Goal: Information Seeking & Learning: Learn about a topic

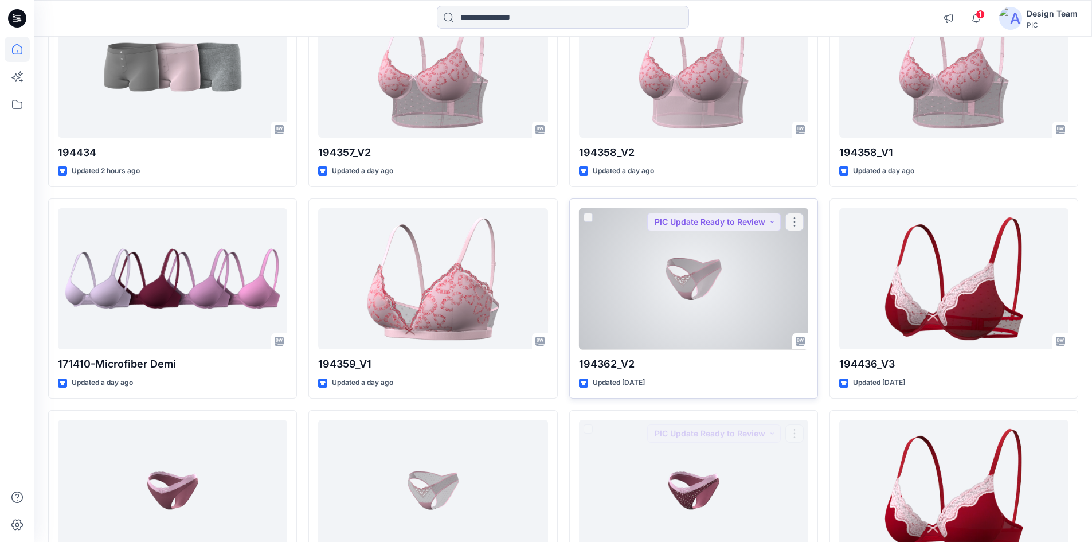
scroll to position [68, 0]
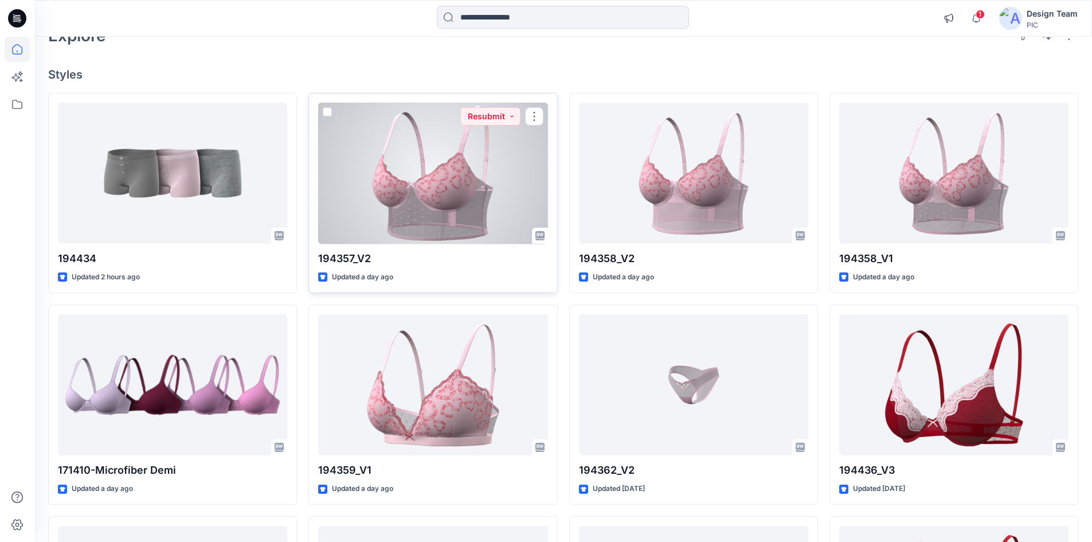
click at [444, 182] on div at bounding box center [432, 174] width 229 height 142
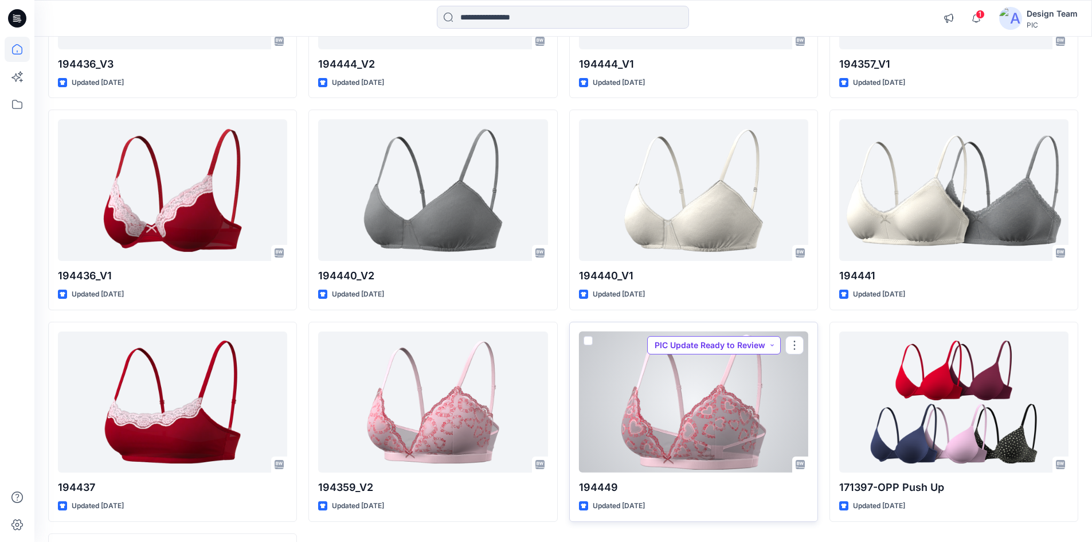
scroll to position [813, 0]
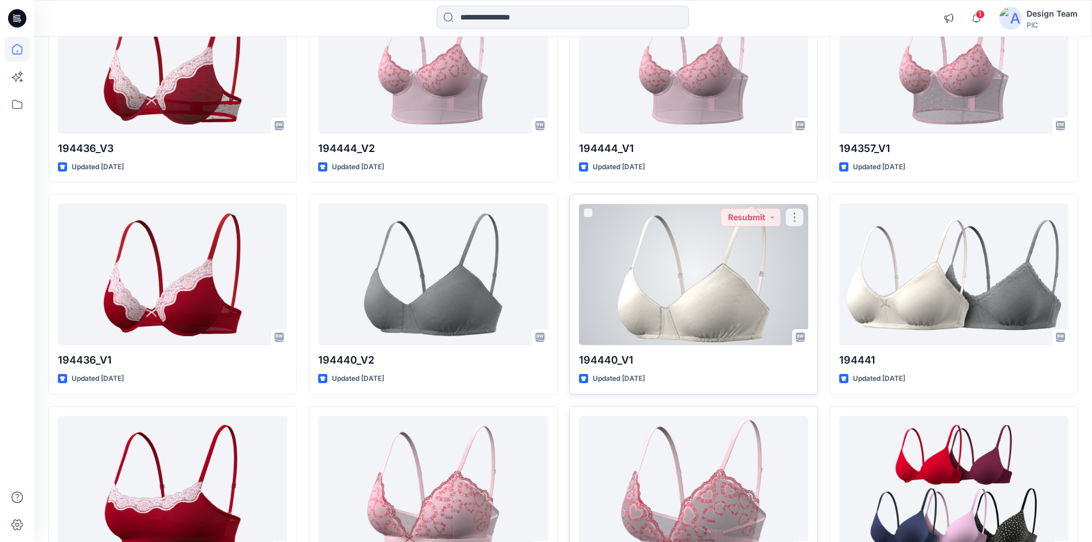
click at [738, 298] on div at bounding box center [693, 274] width 229 height 142
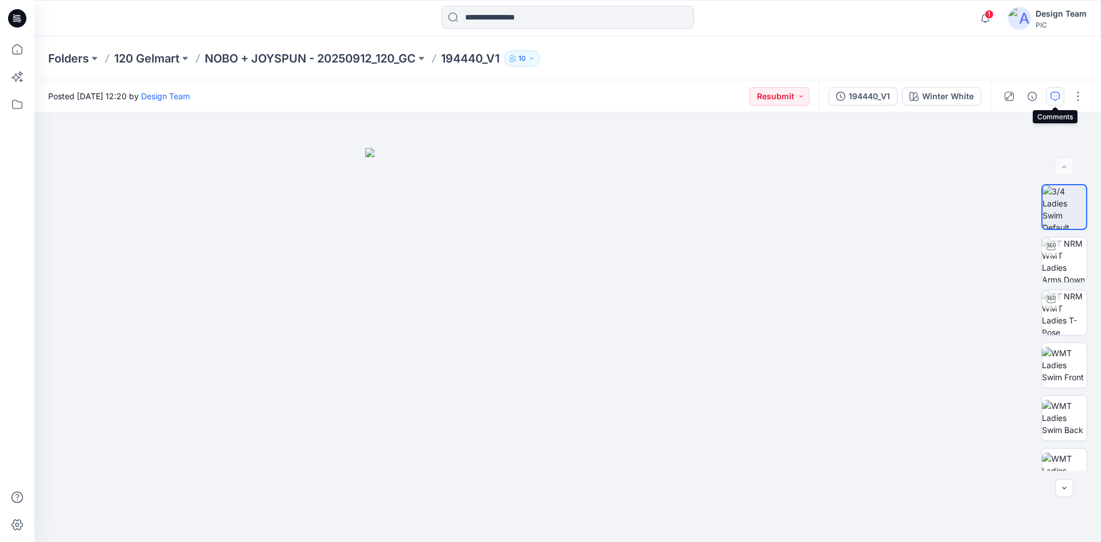
click at [1052, 99] on icon "button" at bounding box center [1054, 96] width 9 height 9
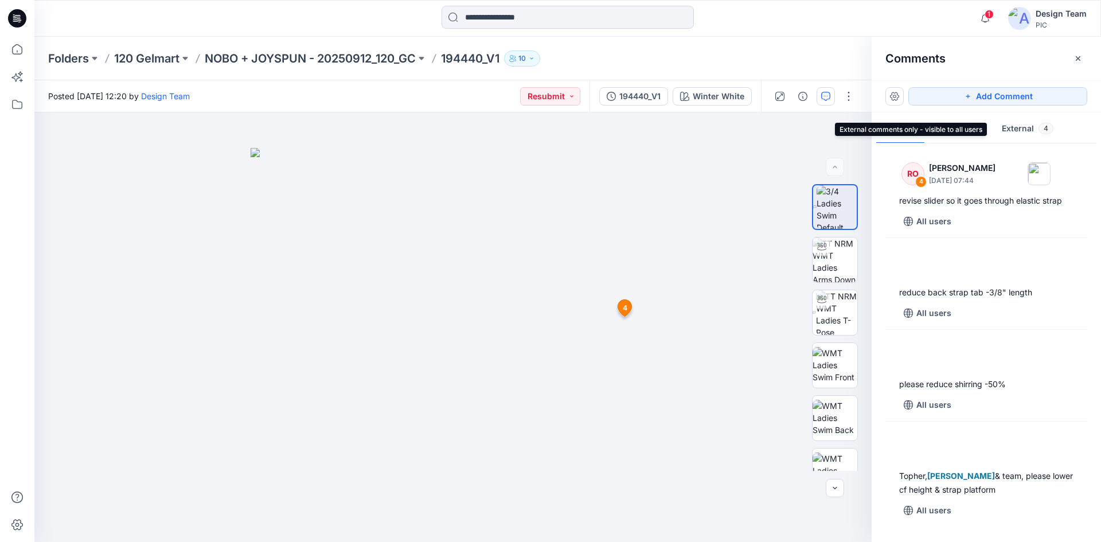
click at [1026, 126] on button "External 4" at bounding box center [1027, 129] width 70 height 29
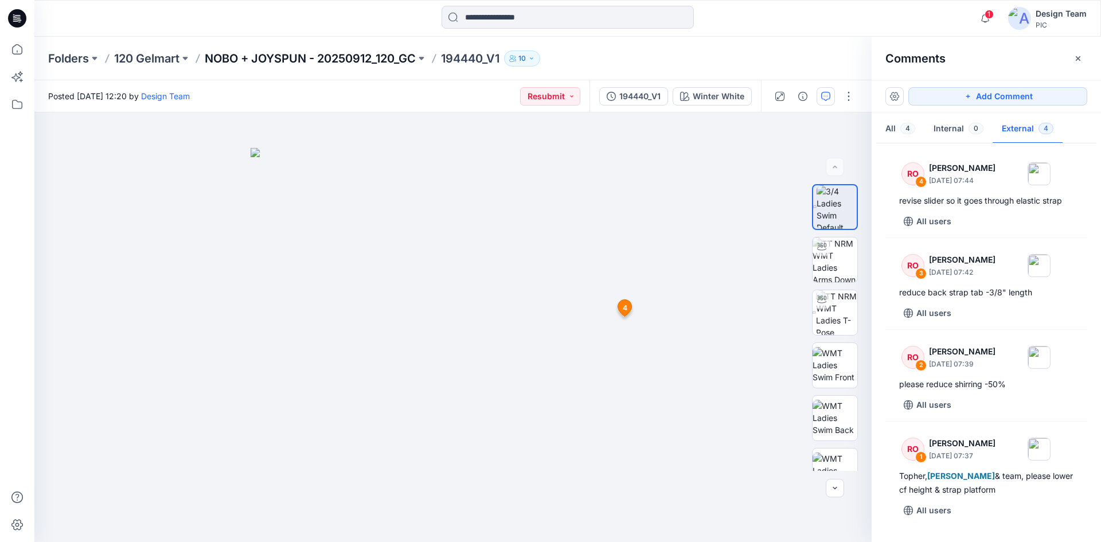
click at [397, 58] on p "NOBO + JOYSPUN - 20250912_120_GC" at bounding box center [310, 58] width 211 height 16
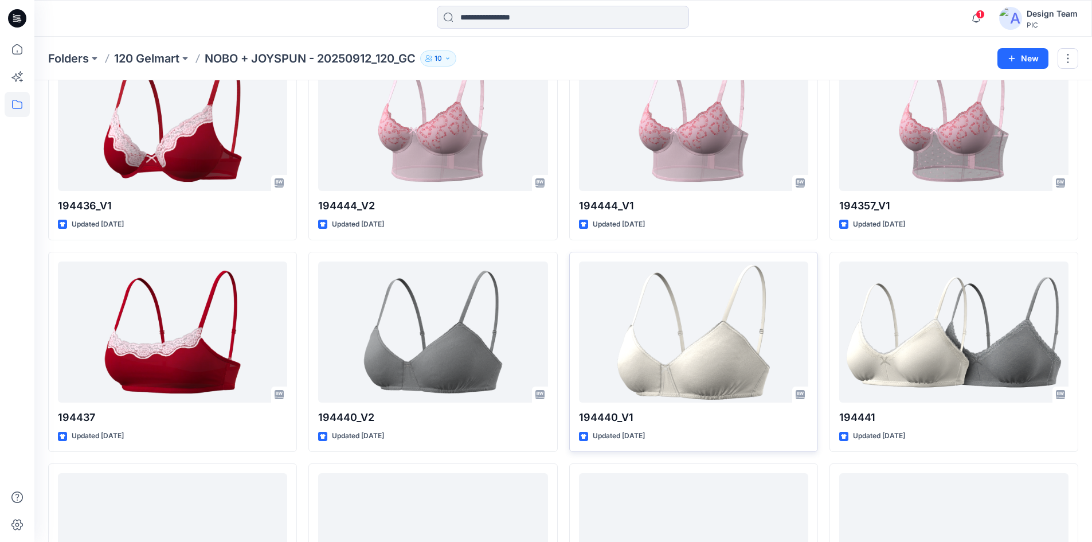
scroll to position [724, 0]
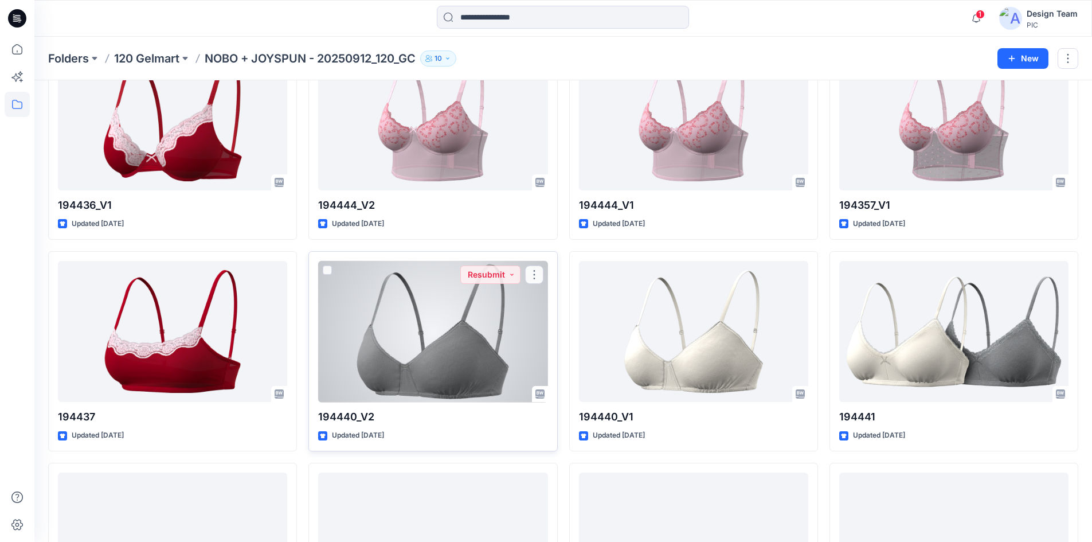
click at [477, 343] on div at bounding box center [432, 332] width 229 height 142
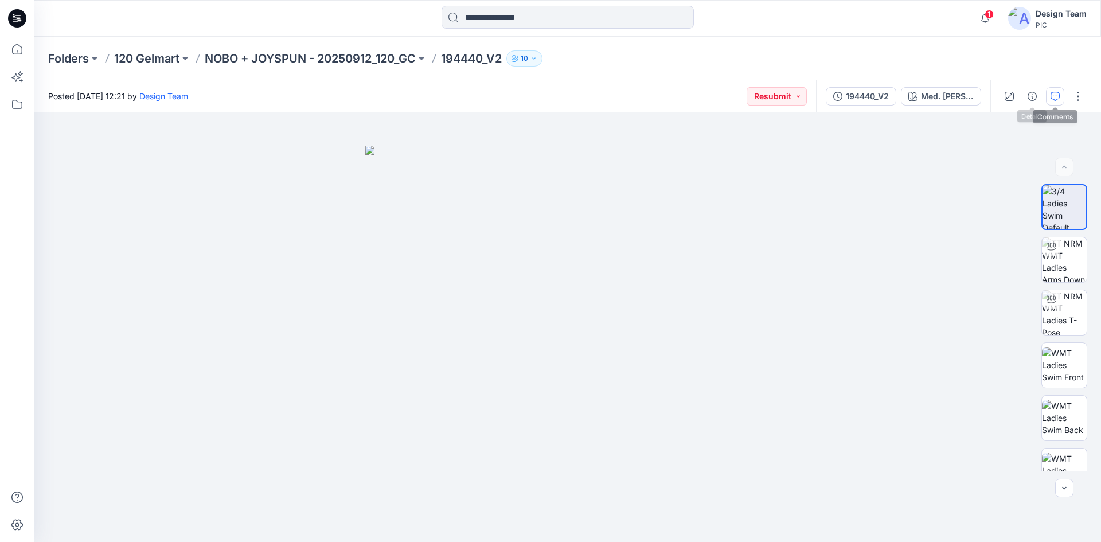
click at [1059, 98] on icon "button" at bounding box center [1054, 96] width 9 height 9
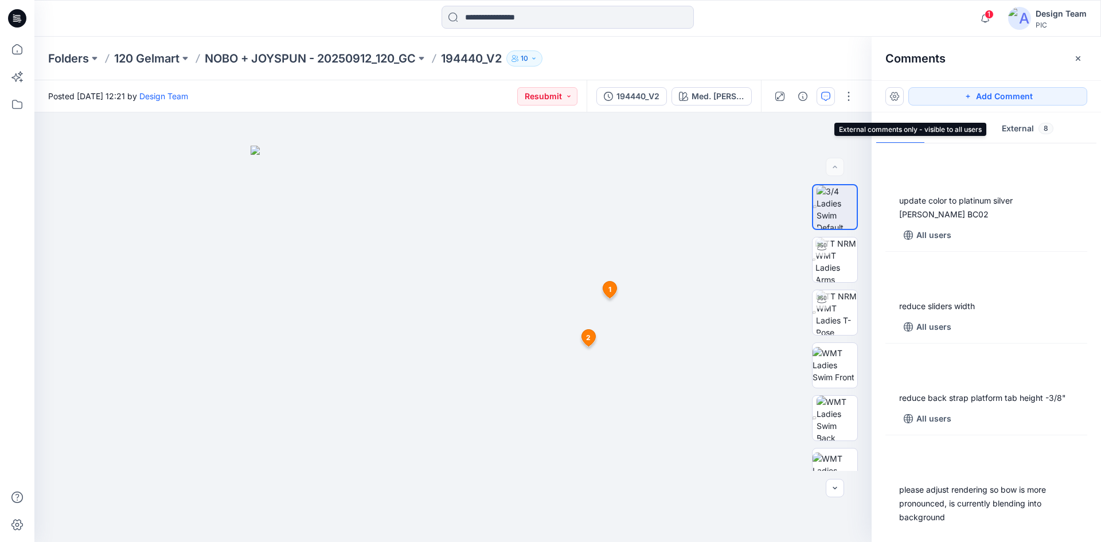
click at [1038, 131] on span "8" at bounding box center [1045, 128] width 15 height 11
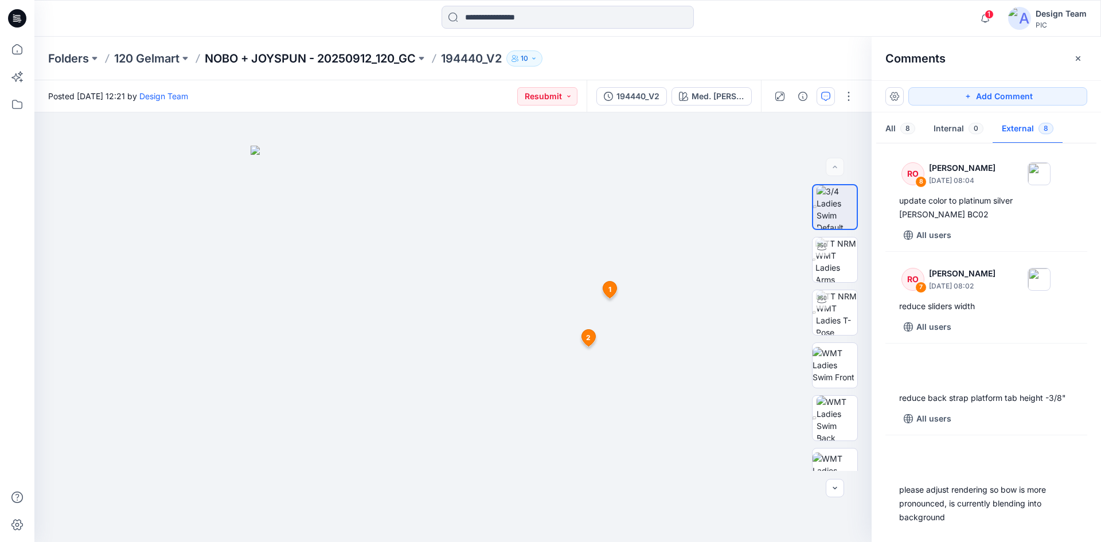
click at [389, 55] on p "NOBO + JOYSPUN - 20250912_120_GC" at bounding box center [310, 58] width 211 height 16
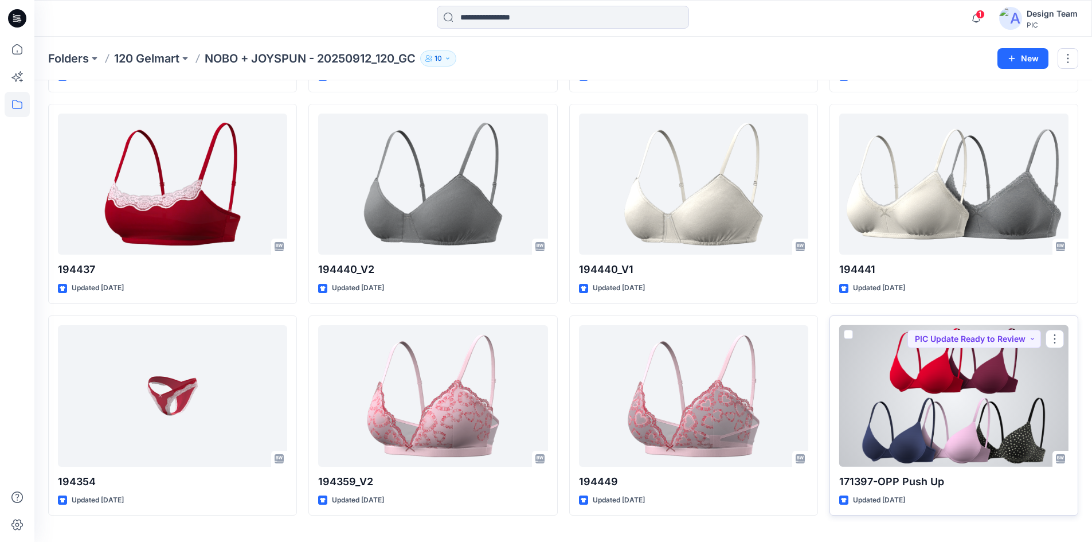
scroll to position [843, 0]
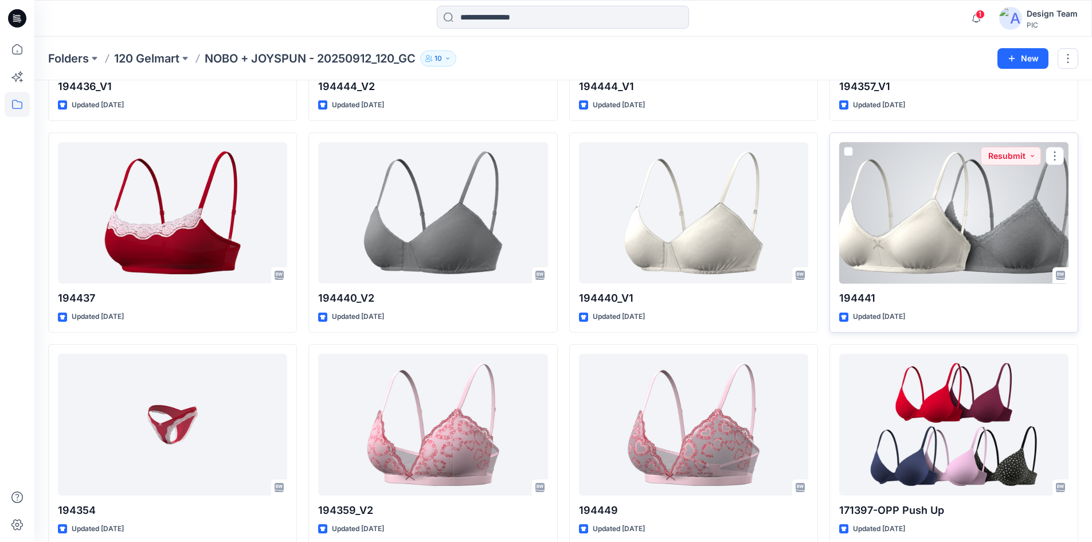
click at [908, 246] on div at bounding box center [953, 213] width 229 height 142
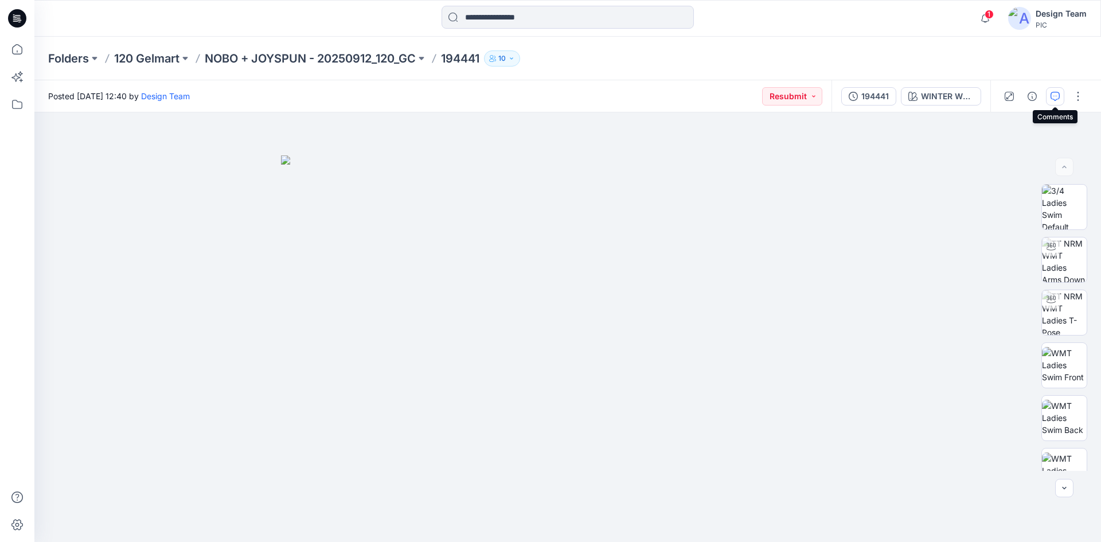
click at [1051, 93] on icon "button" at bounding box center [1054, 96] width 9 height 9
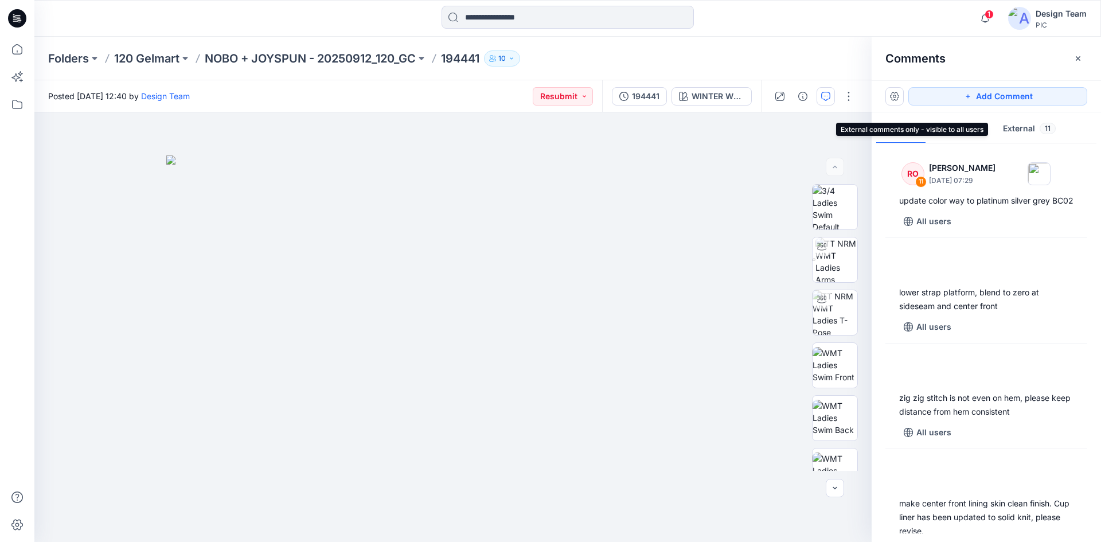
click at [1042, 128] on span "11" at bounding box center [1047, 128] width 16 height 11
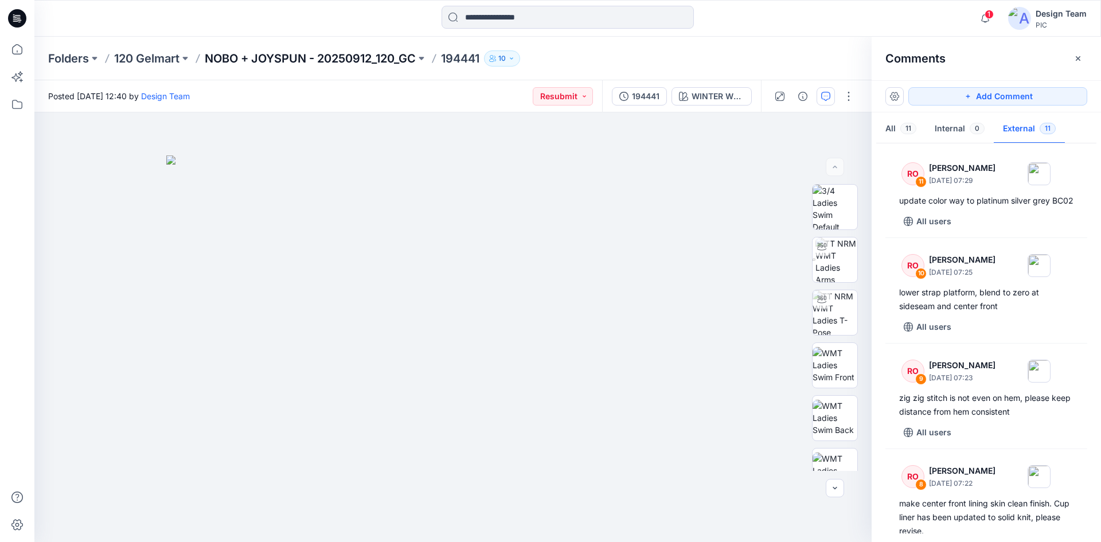
click at [360, 66] on p "NOBO + JOYSPUN - 20250912_120_GC" at bounding box center [310, 58] width 211 height 16
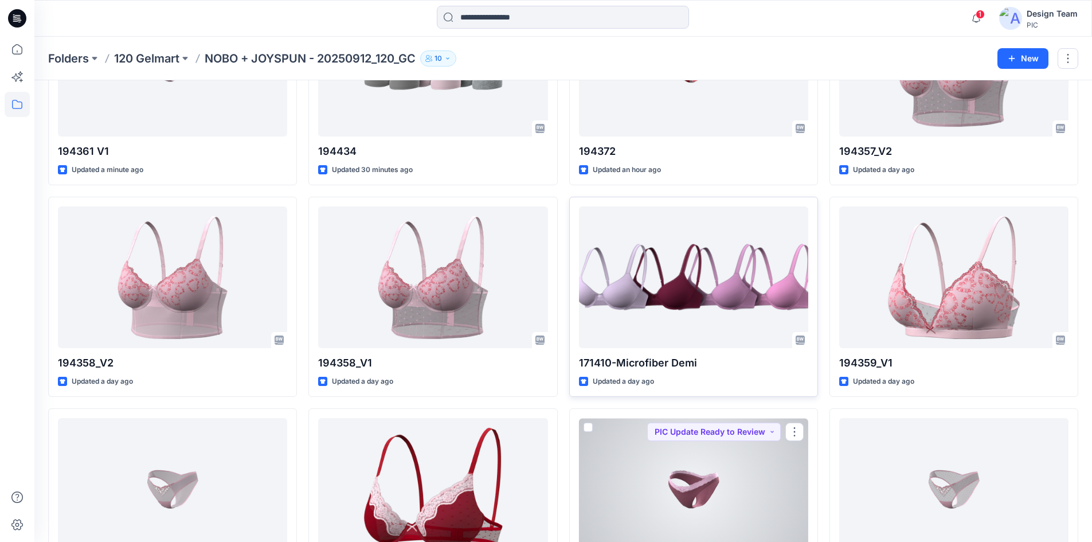
scroll to position [115, 0]
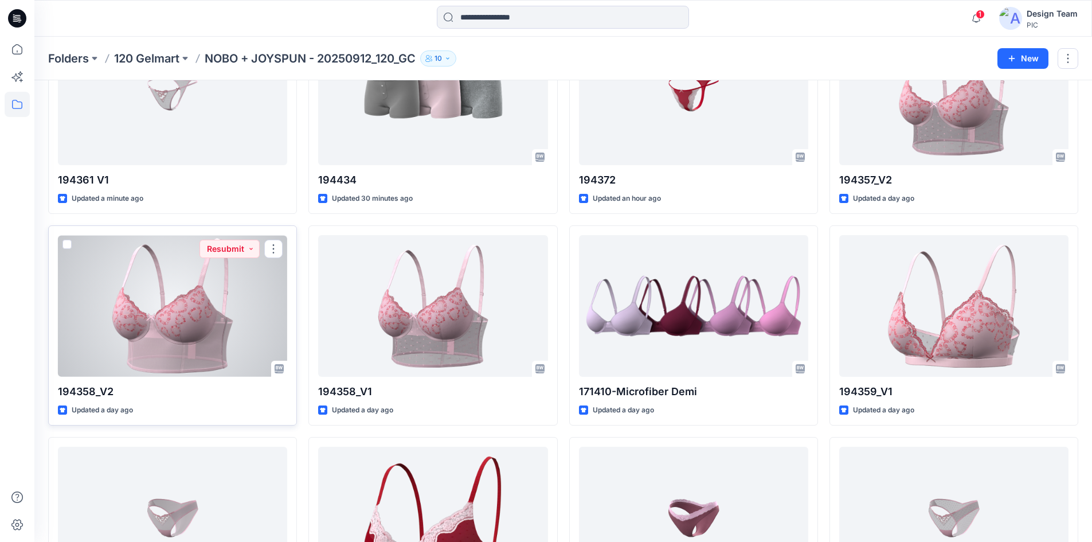
click at [201, 318] on div at bounding box center [172, 306] width 229 height 142
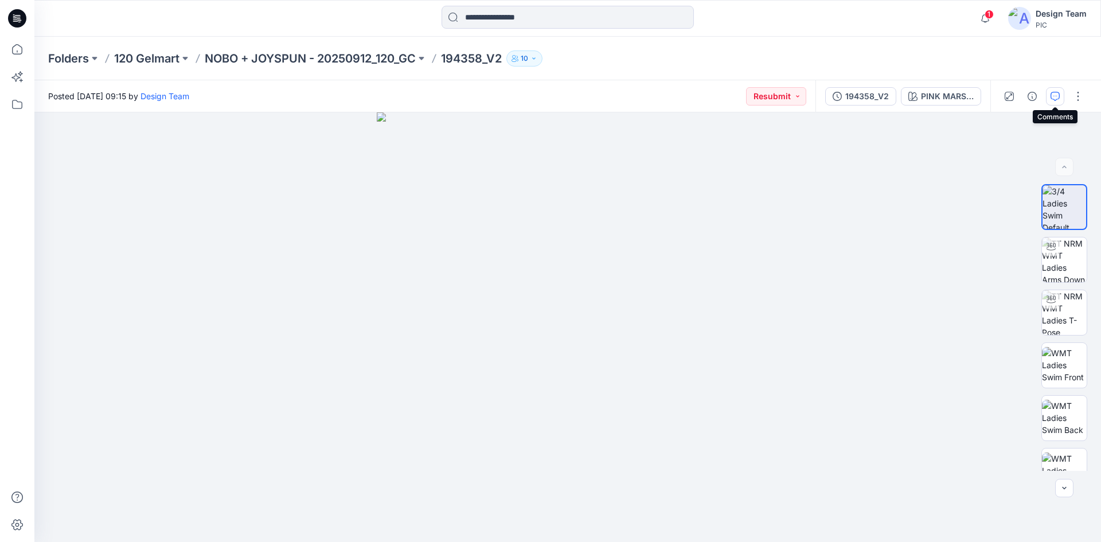
click at [1056, 96] on icon "button" at bounding box center [1054, 96] width 9 height 9
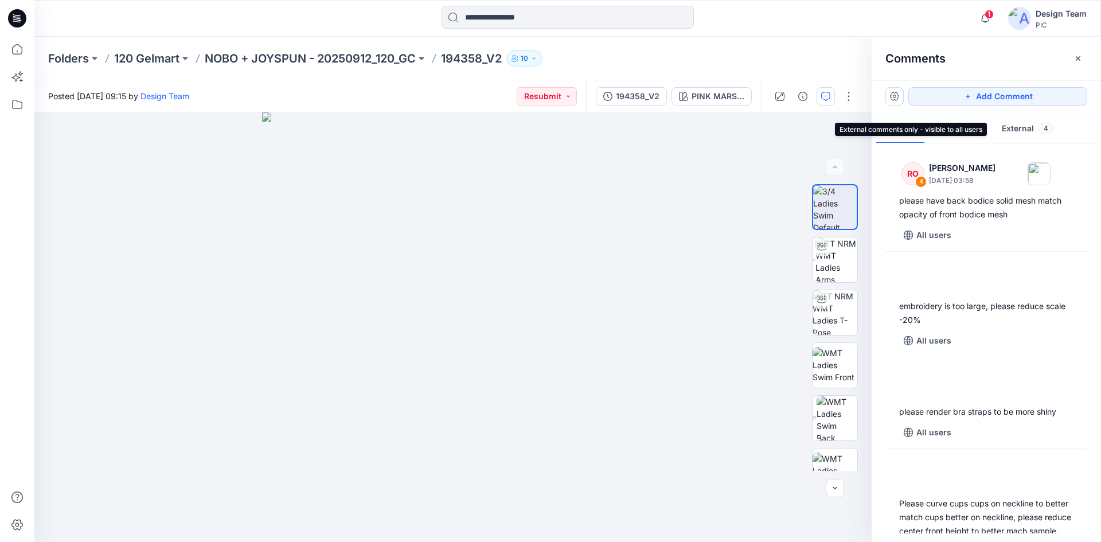
click at [1029, 131] on button "External 4" at bounding box center [1027, 129] width 70 height 29
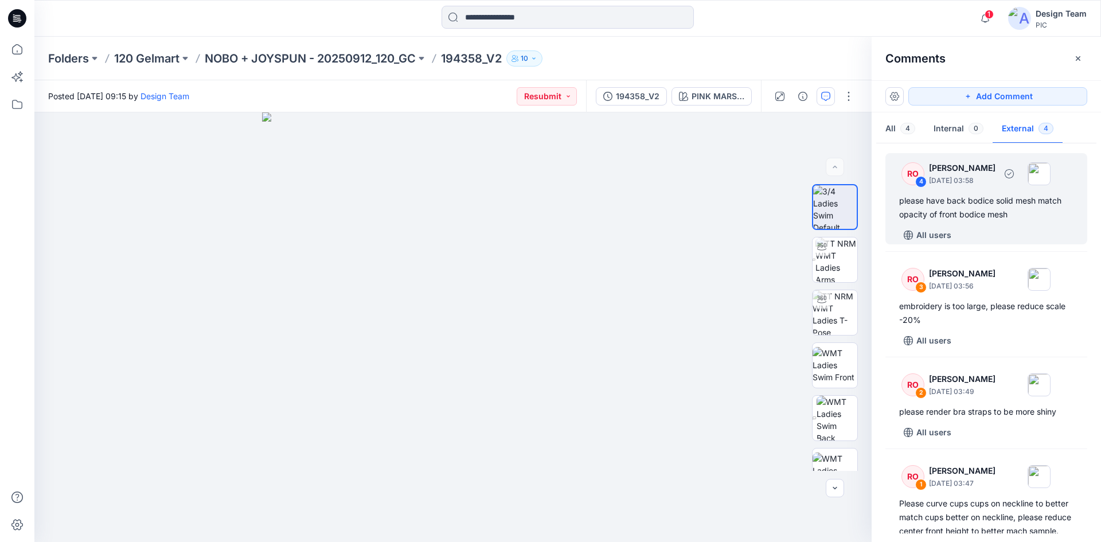
click at [959, 203] on div "please have back bodice solid mesh match opacity of front bodice mesh" at bounding box center [986, 208] width 174 height 28
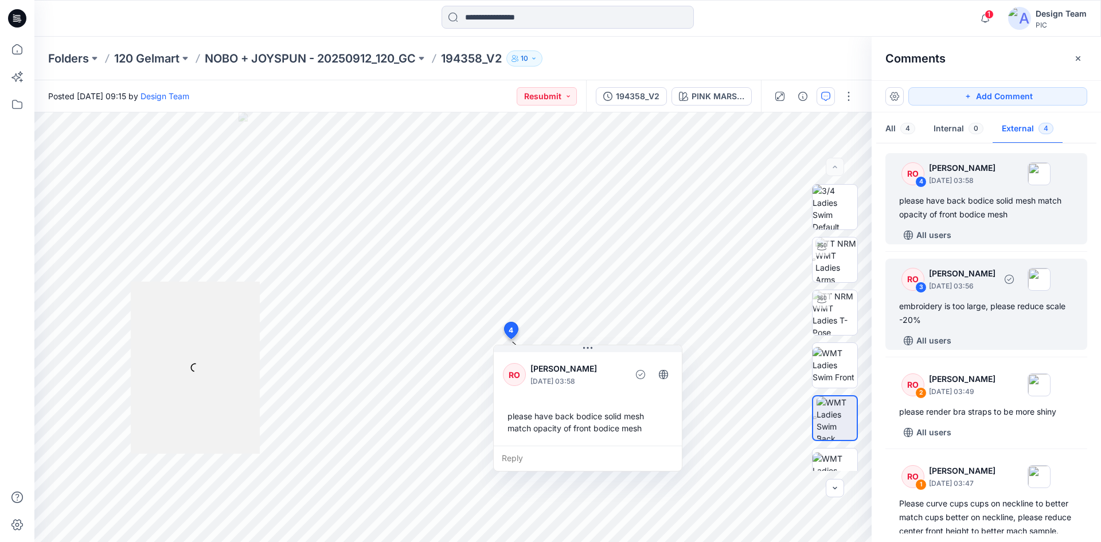
click at [965, 302] on div "embroidery is too large, please reduce scale -20%" at bounding box center [986, 313] width 174 height 28
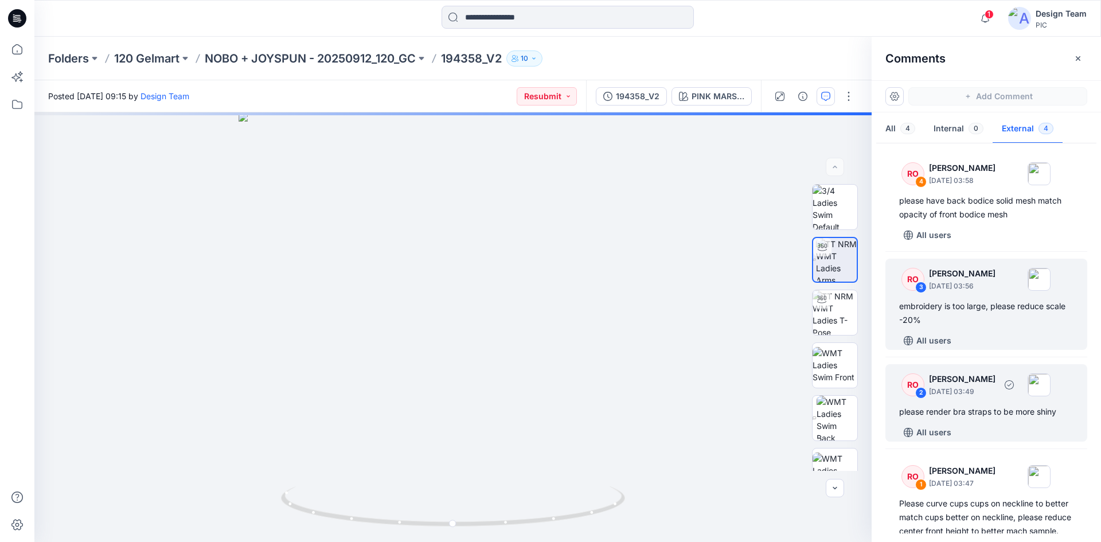
click at [969, 382] on p "[PERSON_NAME]" at bounding box center [962, 379] width 66 height 14
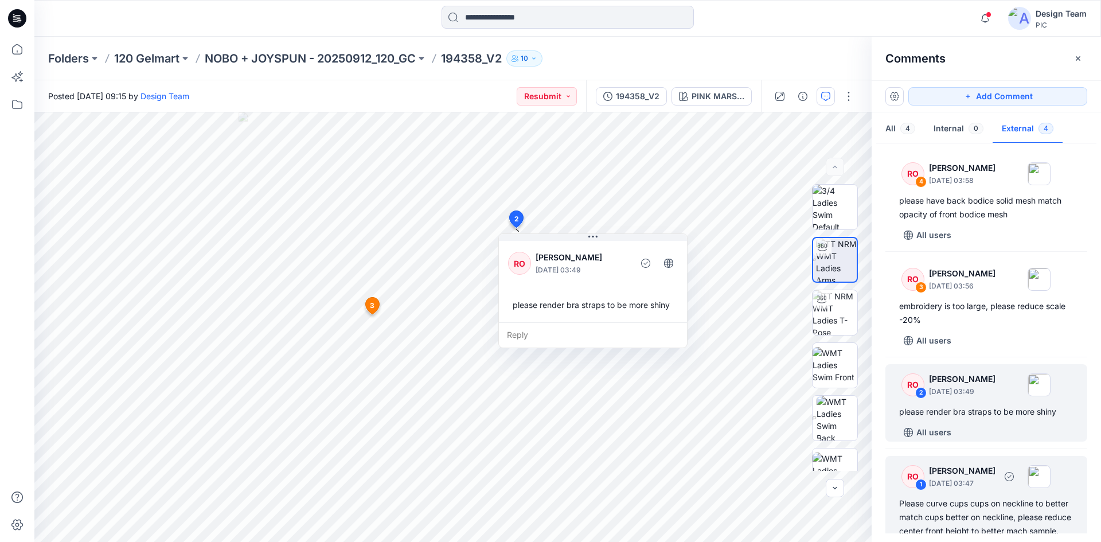
click at [992, 502] on div "Please curve cups cups on neckline to better match cups better on neckline, ple…" at bounding box center [986, 537] width 174 height 83
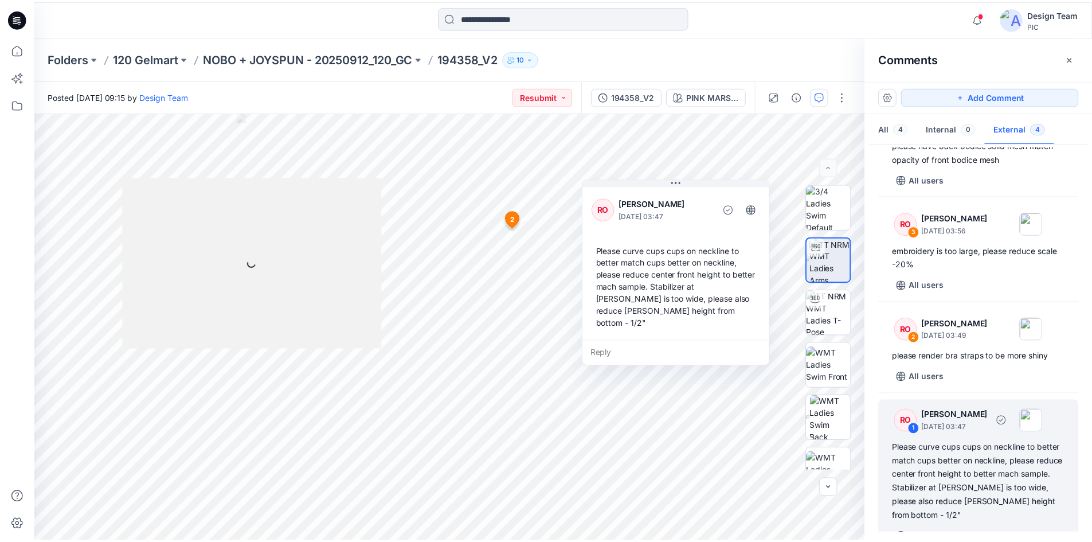
scroll to position [69, 0]
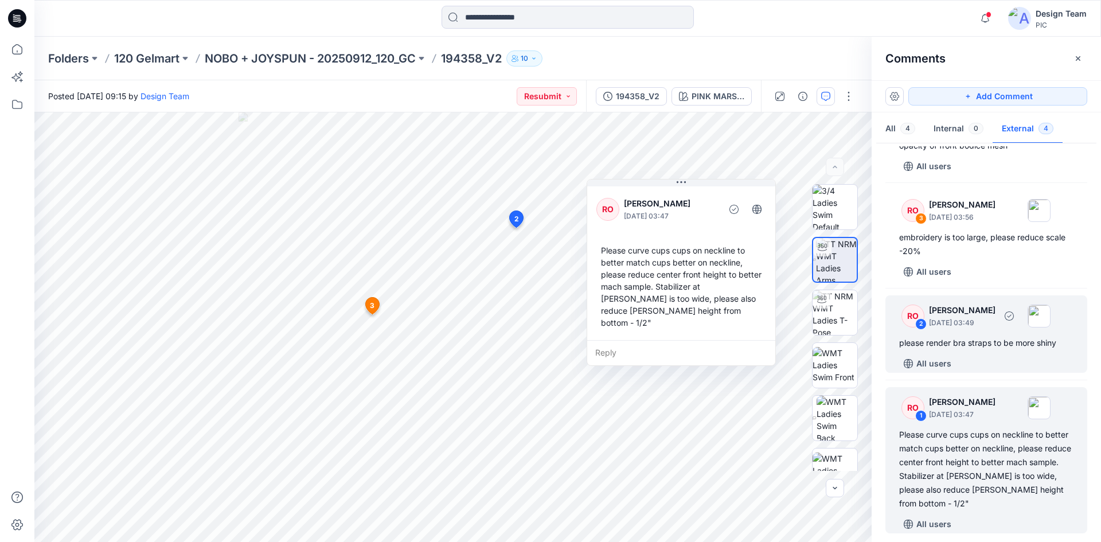
click at [967, 339] on div "please render bra straps to be more shiny" at bounding box center [986, 343] width 174 height 14
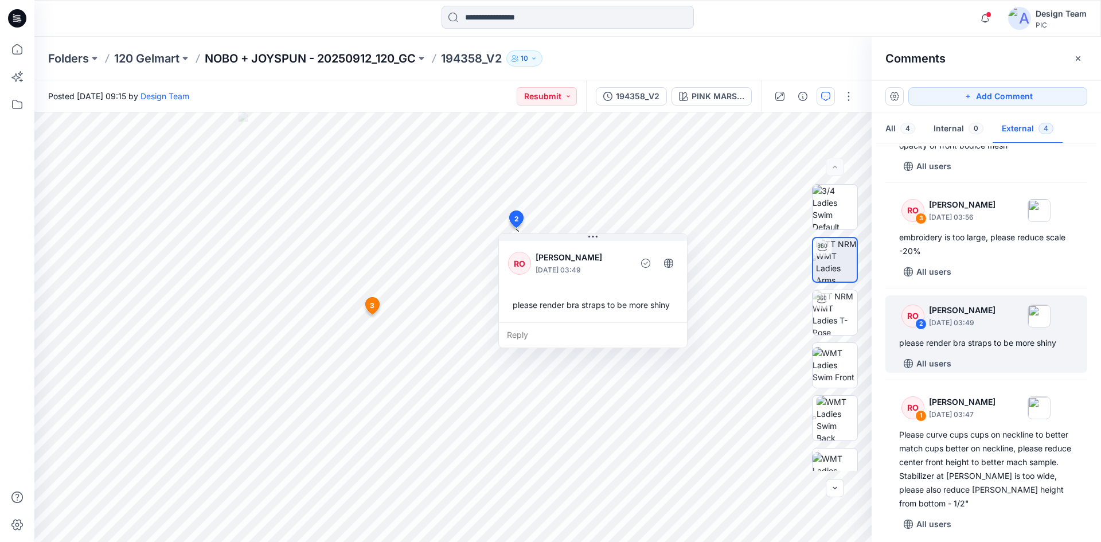
click at [385, 64] on p "NOBO + JOYSPUN - 20250912_120_GC" at bounding box center [310, 58] width 211 height 16
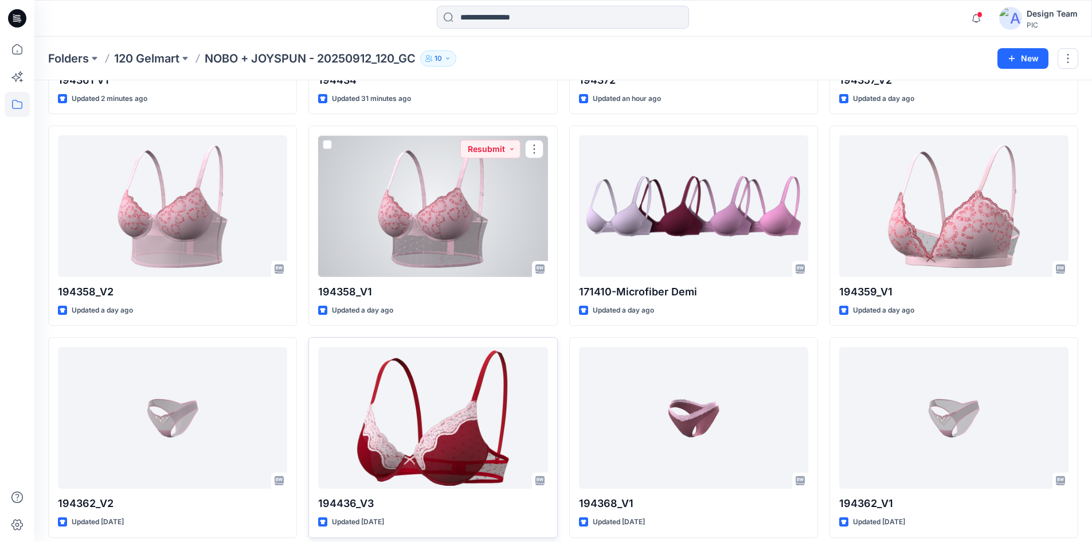
scroll to position [229, 0]
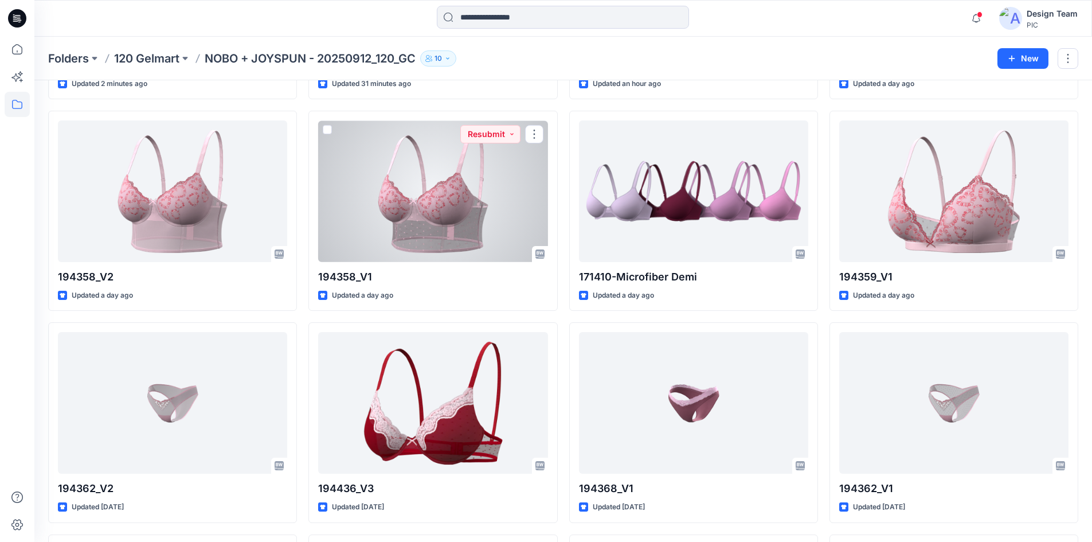
click at [416, 209] on div at bounding box center [432, 191] width 229 height 142
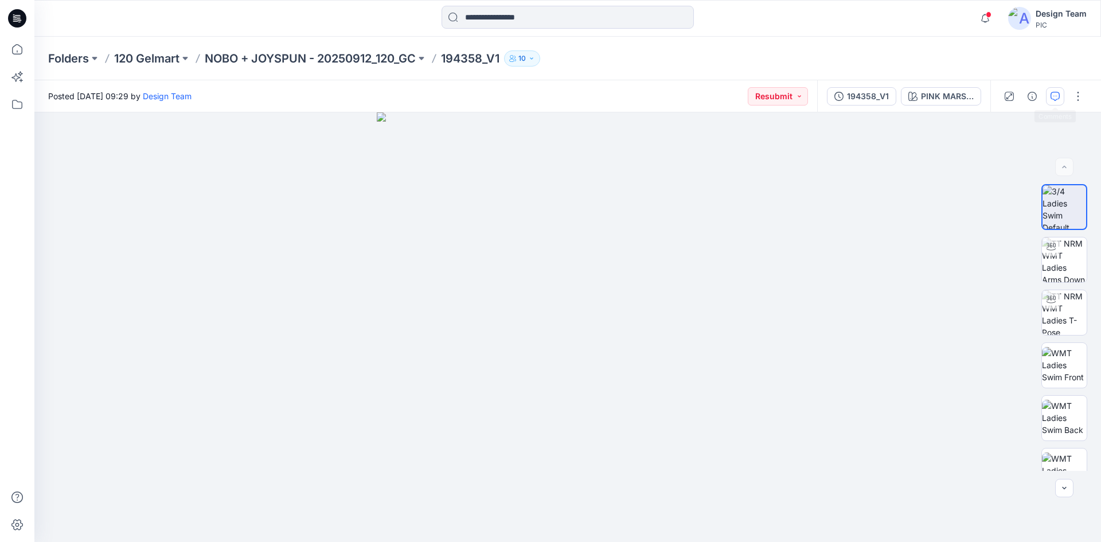
click at [1046, 99] on button "button" at bounding box center [1055, 96] width 18 height 18
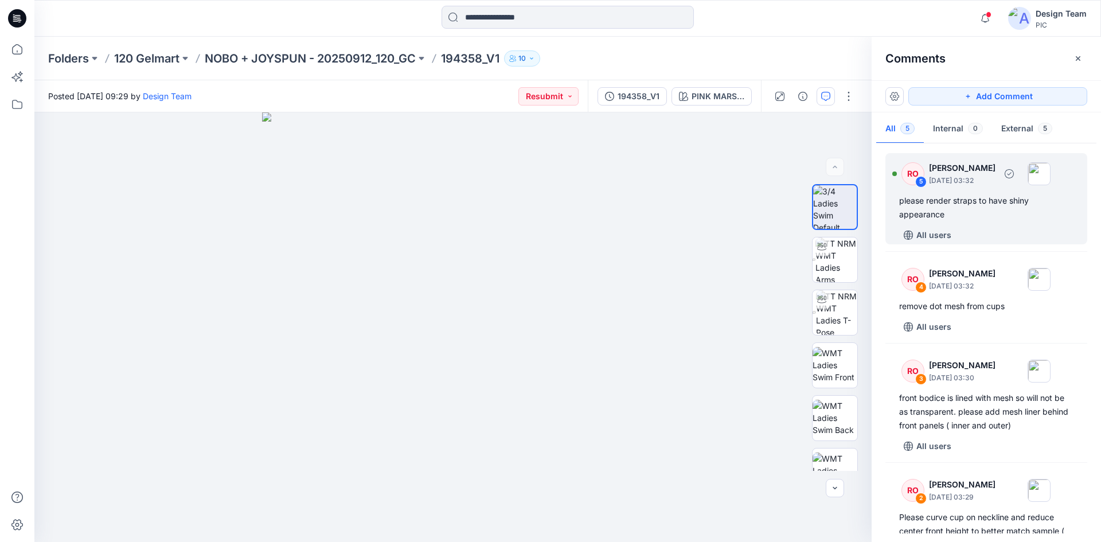
click at [984, 203] on div "please render straps to have shiny appearance" at bounding box center [986, 208] width 174 height 28
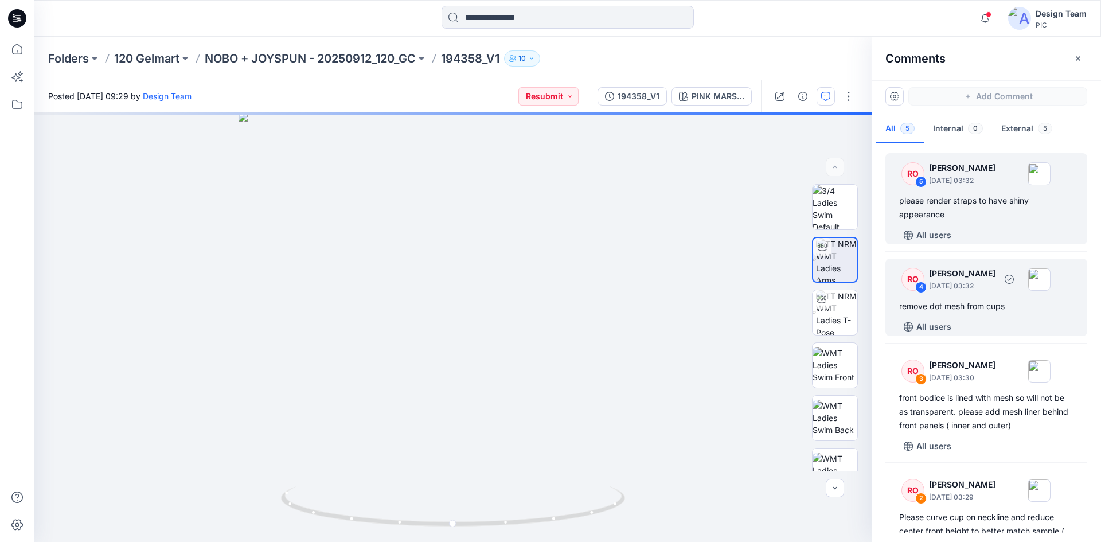
click at [978, 304] on div "remove dot mesh from cups" at bounding box center [986, 306] width 174 height 14
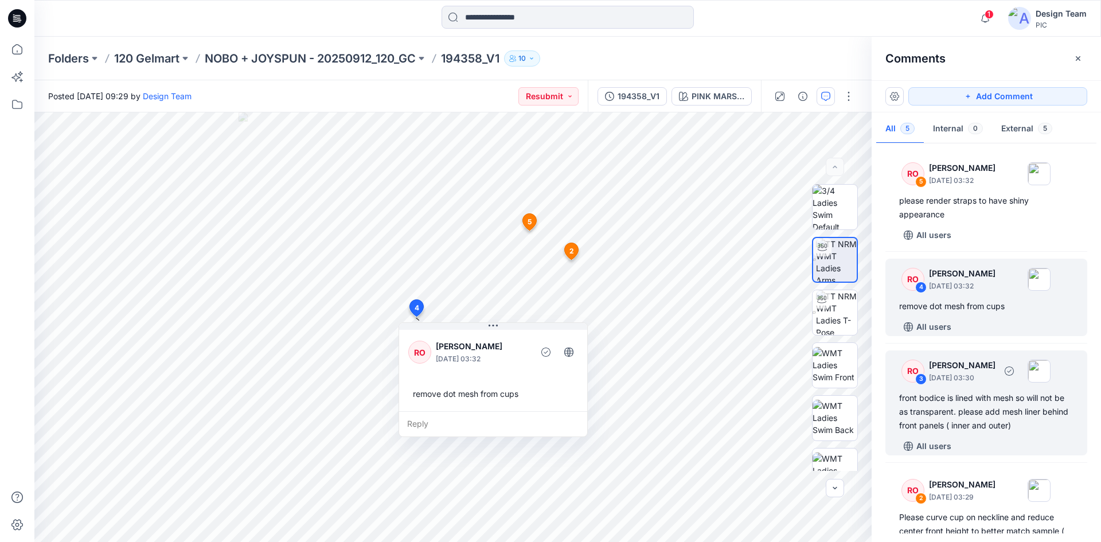
click at [965, 399] on div "front bodice is lined with mesh so will not be as transparent. please add mesh …" at bounding box center [986, 411] width 174 height 41
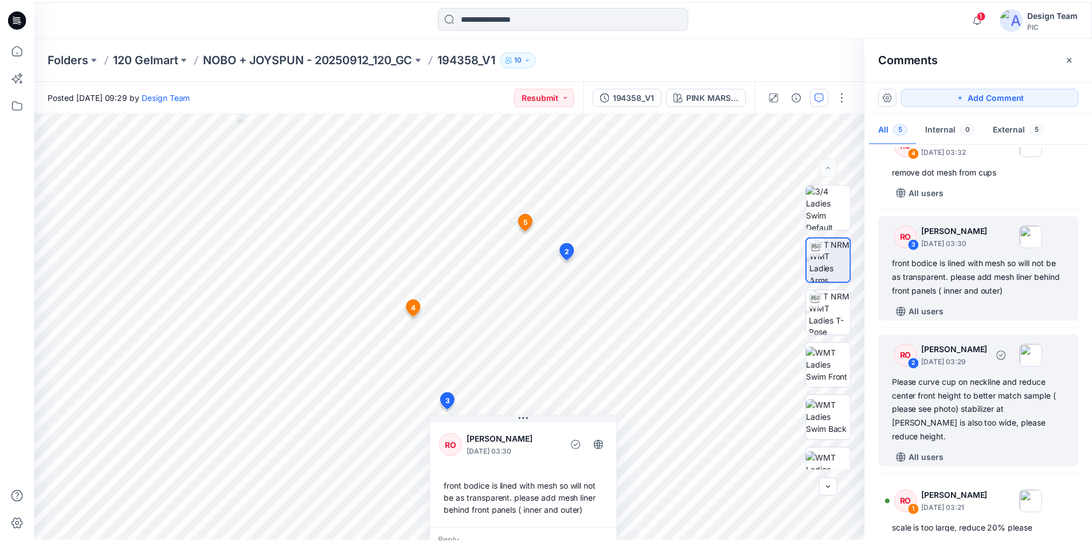
scroll to position [154, 0]
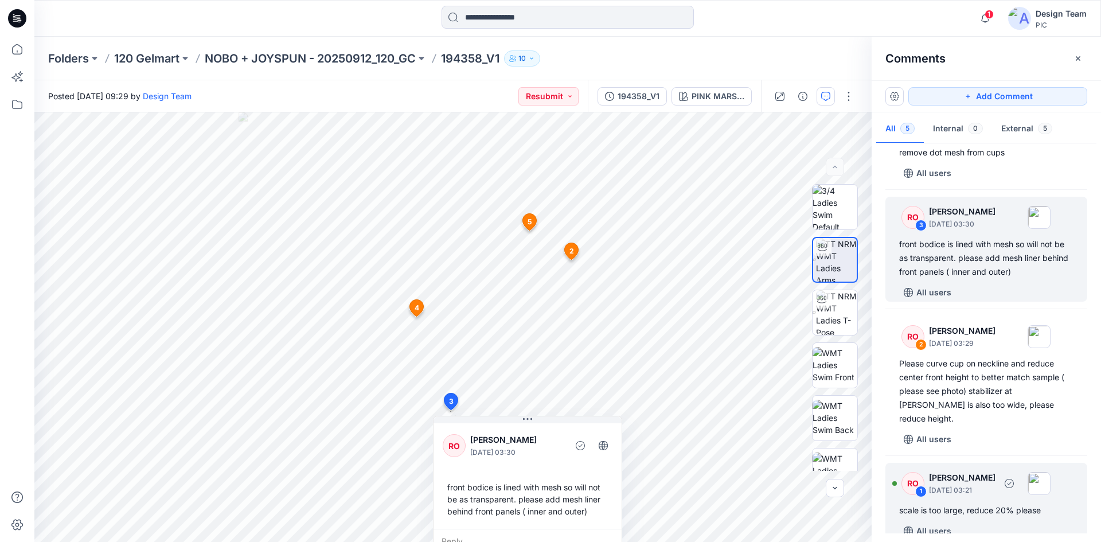
click at [985, 503] on div "scale is too large, reduce 20% please" at bounding box center [986, 510] width 174 height 14
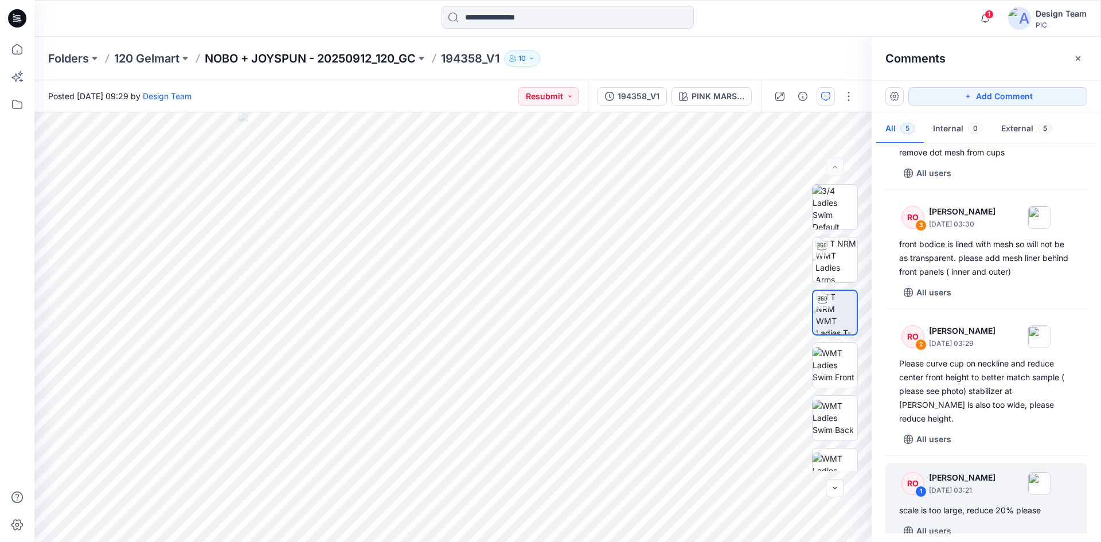
click at [372, 63] on p "NOBO + JOYSPUN - 20250912_120_GC" at bounding box center [310, 58] width 211 height 16
